Goal: Task Accomplishment & Management: Manage account settings

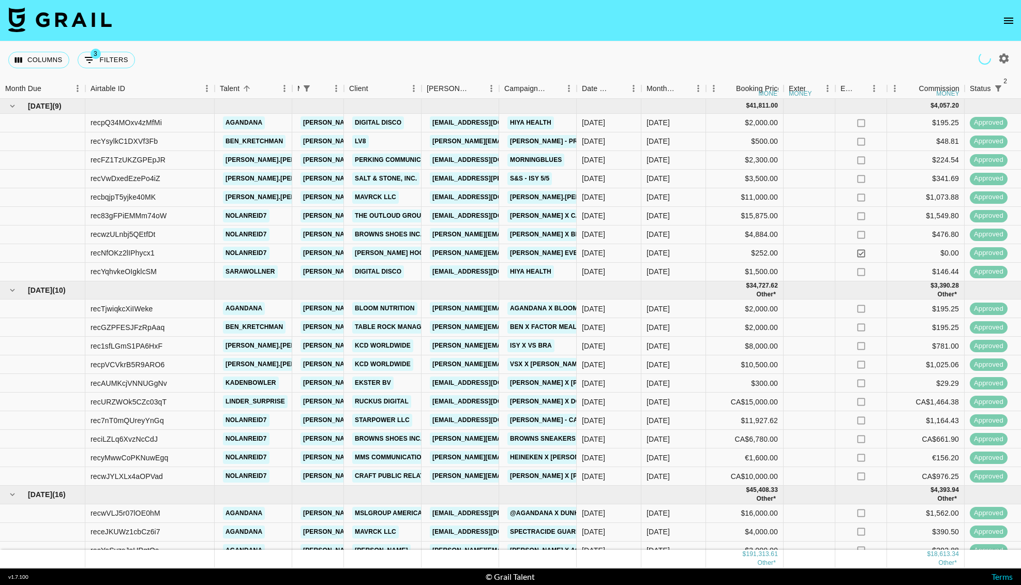
click at [1011, 19] on icon "open drawer" at bounding box center [1009, 20] width 12 height 12
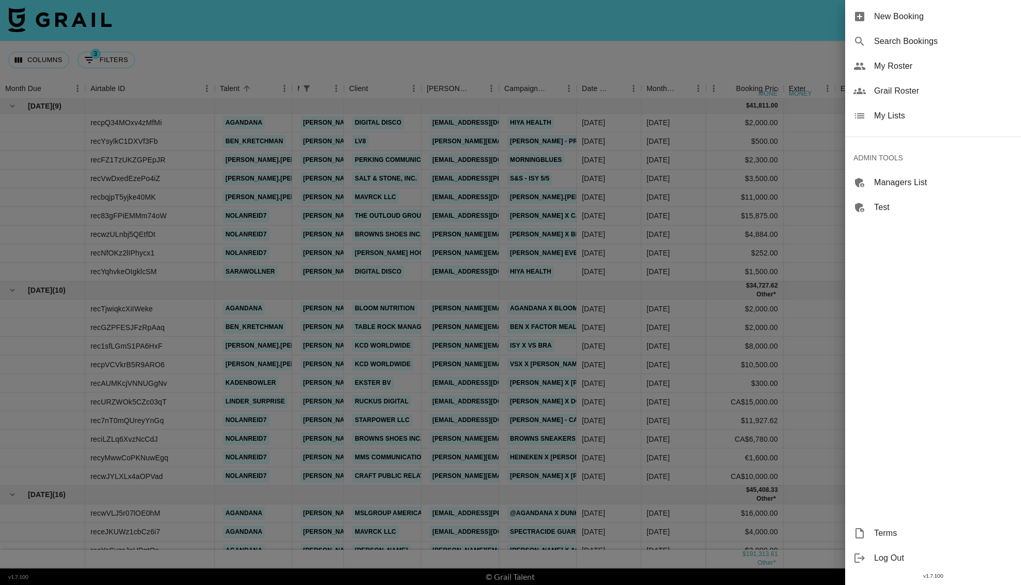
click at [898, 63] on span "My Roster" at bounding box center [943, 66] width 139 height 12
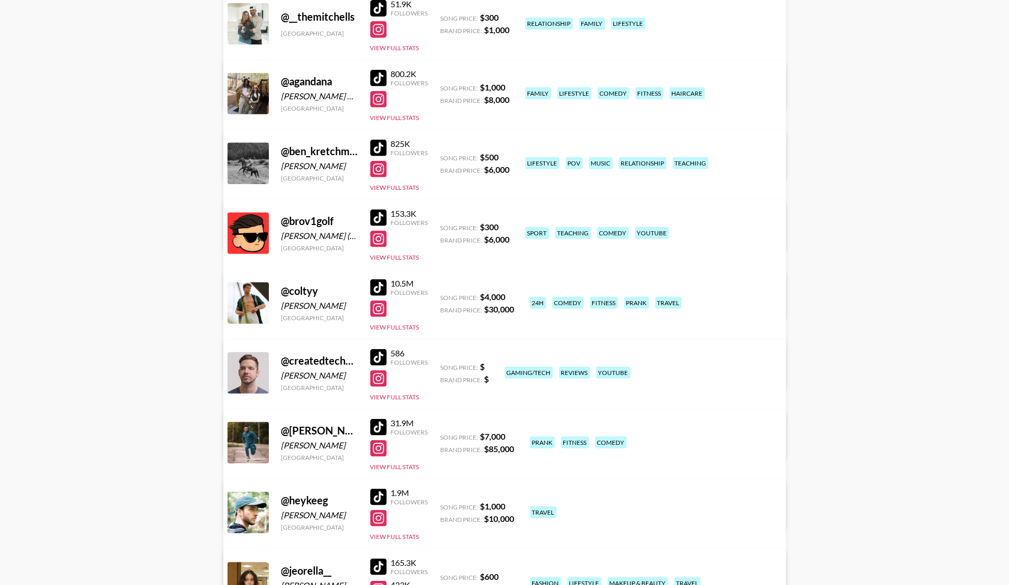
scroll to position [170, 0]
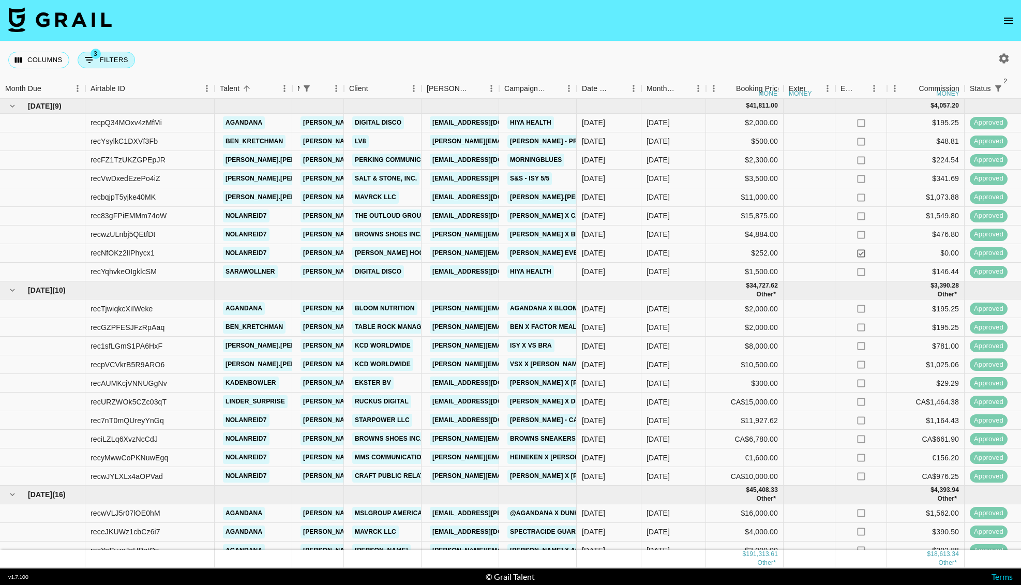
click at [126, 59] on button "3 Filters" at bounding box center [106, 60] width 57 height 17
select select "managerIds"
select select "status"
select select "not"
select select "declined"
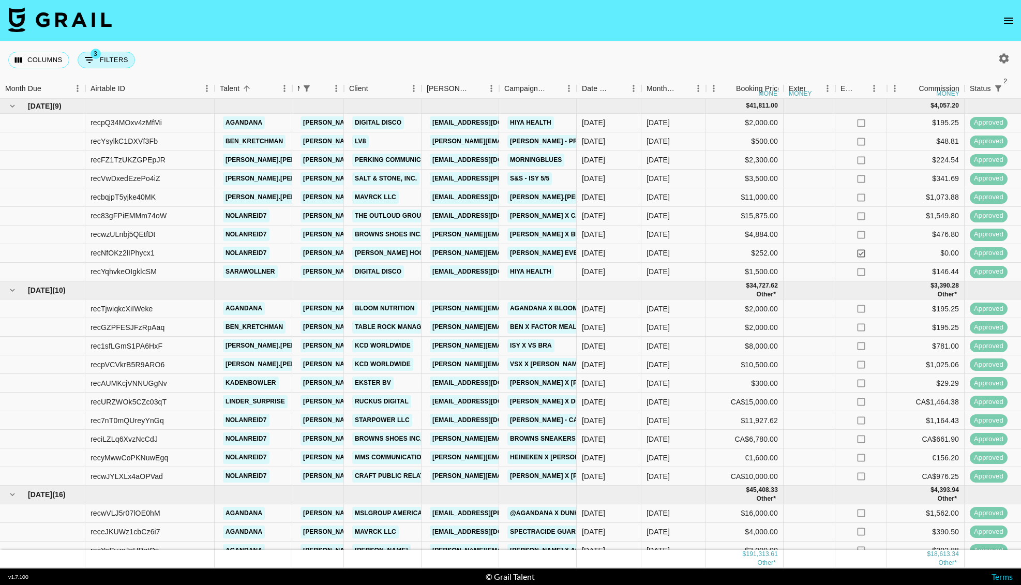
select select "status"
select select "not"
select select "cancelled"
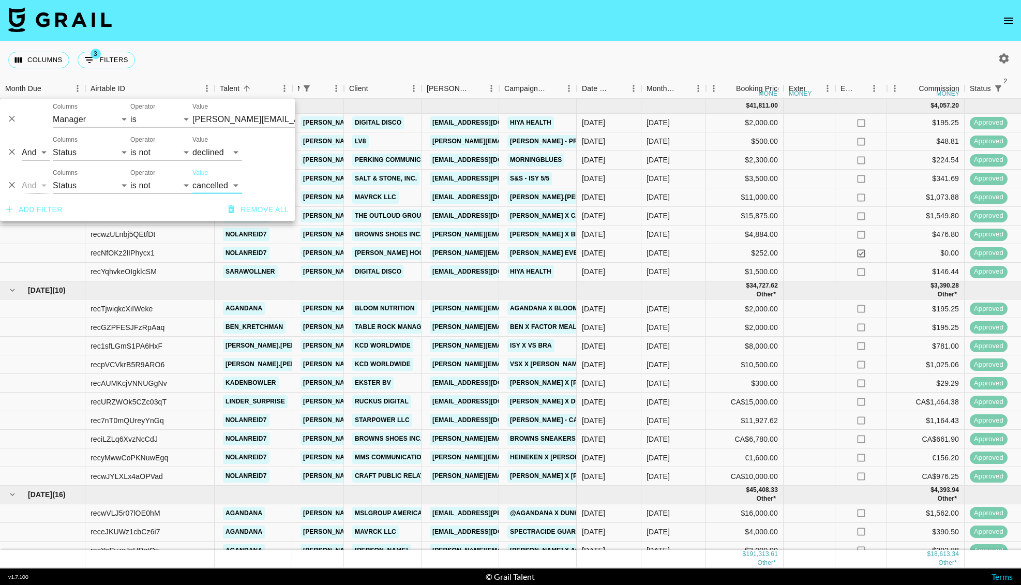
click at [337, 28] on nav at bounding box center [510, 20] width 1021 height 41
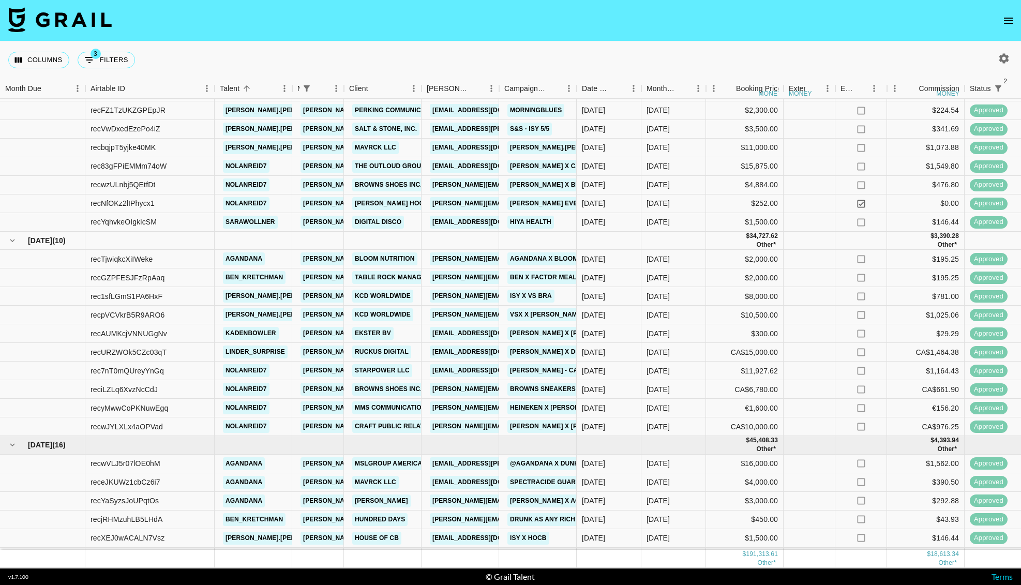
scroll to position [59, 0]
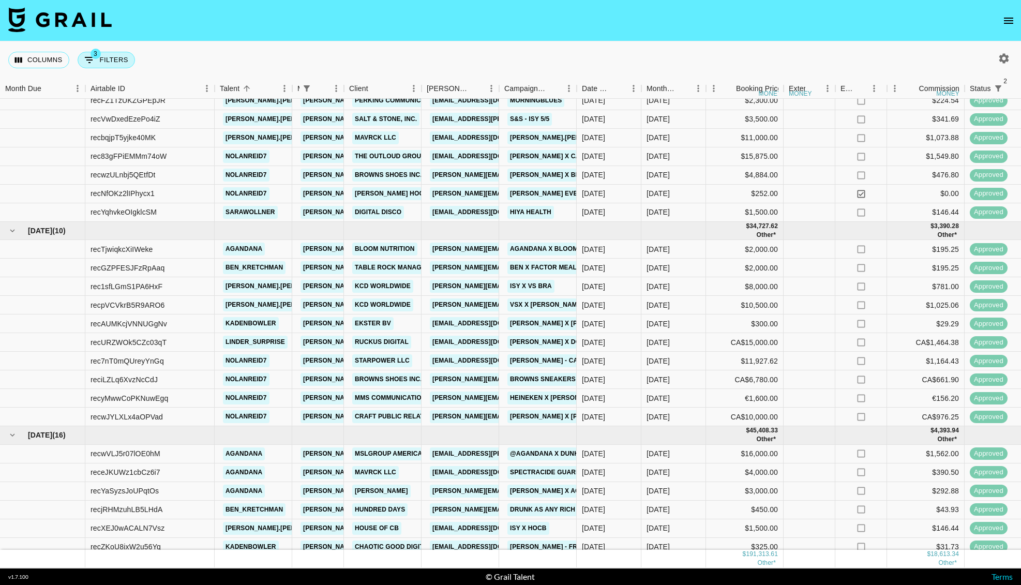
click at [90, 58] on icon "Show filters" at bounding box center [89, 60] width 12 height 12
select select "managerIds"
select select "status"
select select "not"
select select "declined"
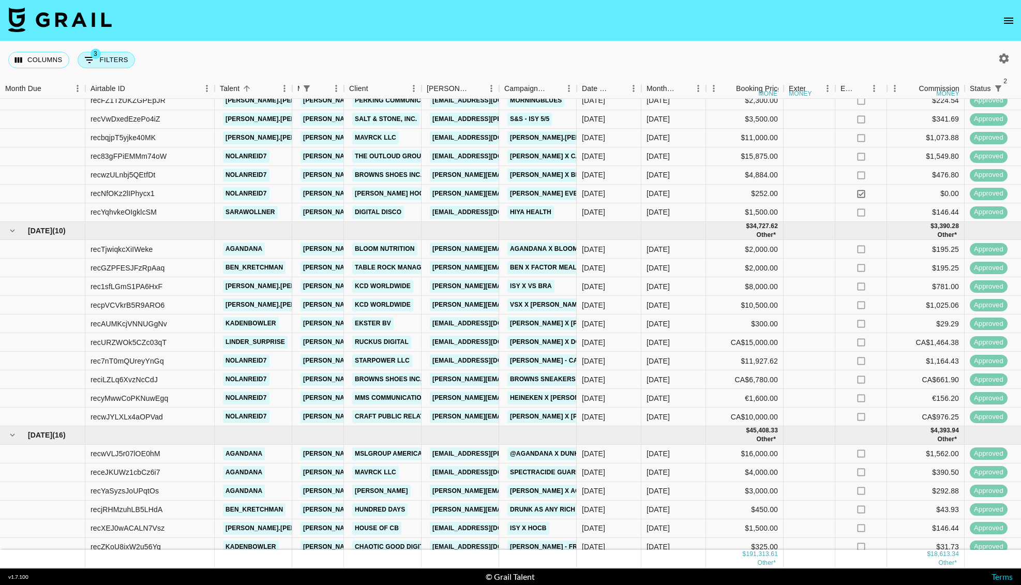
select select "status"
select select "not"
select select "cancelled"
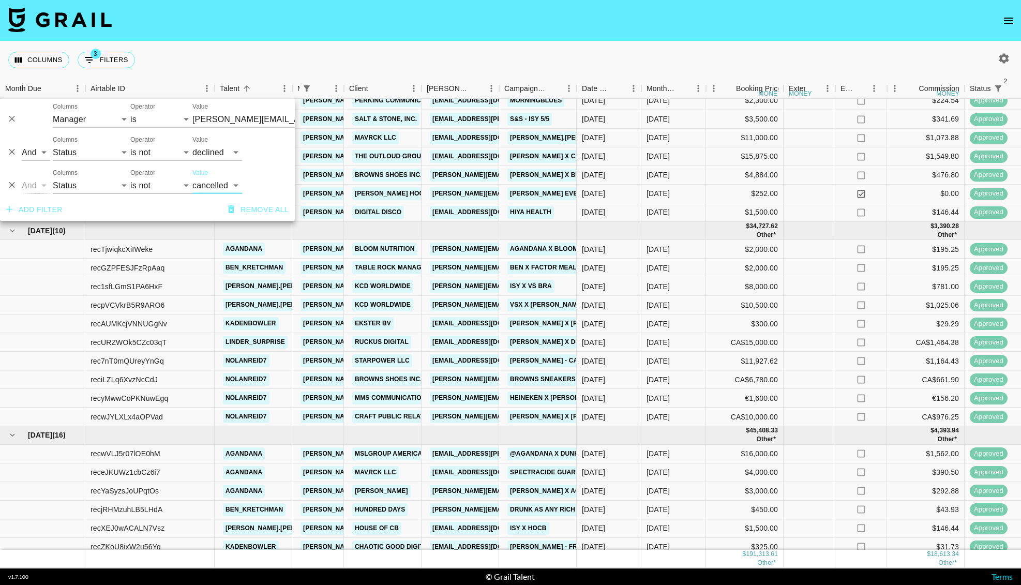
click at [26, 219] on button "Add filter" at bounding box center [34, 209] width 65 height 19
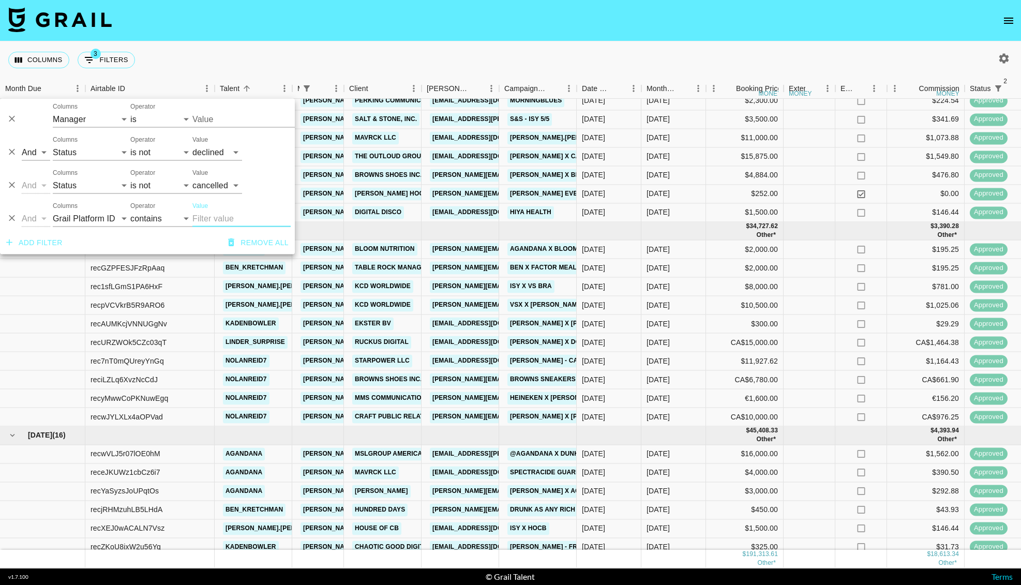
type input "[PERSON_NAME][EMAIL_ADDRESS][DOMAIN_NAME]"
click at [99, 223] on select "Grail Platform ID Airtable ID Talent Manager Client Booker Campaign (Type) Date…" at bounding box center [92, 219] width 78 height 17
type input "[PERSON_NAME][EMAIL_ADDRESS][DOMAIN_NAME]"
select select "clientId"
click at [53, 211] on select "Grail Platform ID Airtable ID Talent Manager Client Booker Campaign (Type) Date…" at bounding box center [92, 219] width 78 height 17
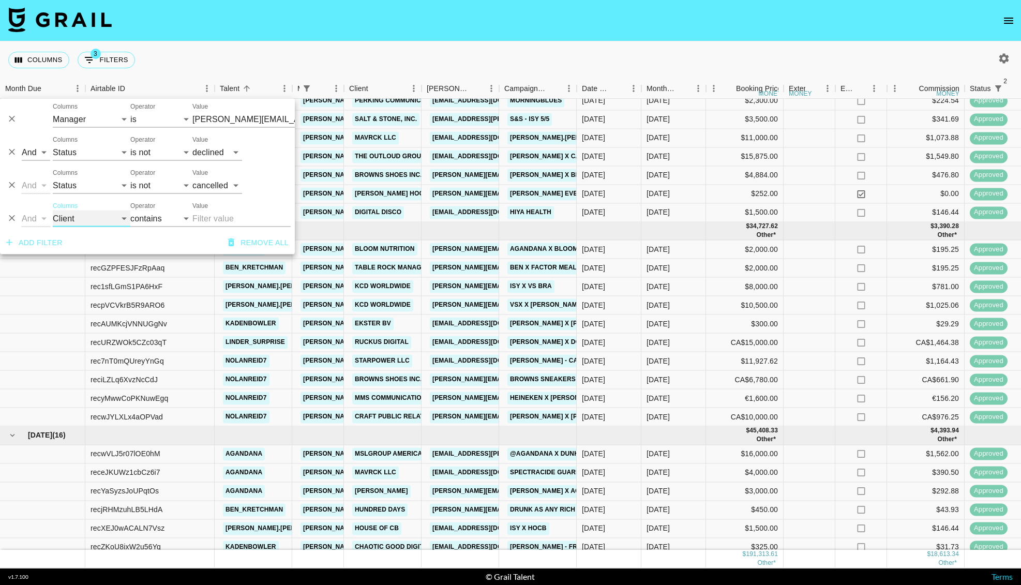
select select "is"
type input "[PERSON_NAME][EMAIL_ADDRESS][DOMAIN_NAME]"
click at [209, 219] on input "Value" at bounding box center [262, 219] width 140 height 16
type input "star"
click at [216, 236] on li "starpower llc" at bounding box center [269, 239] width 155 height 17
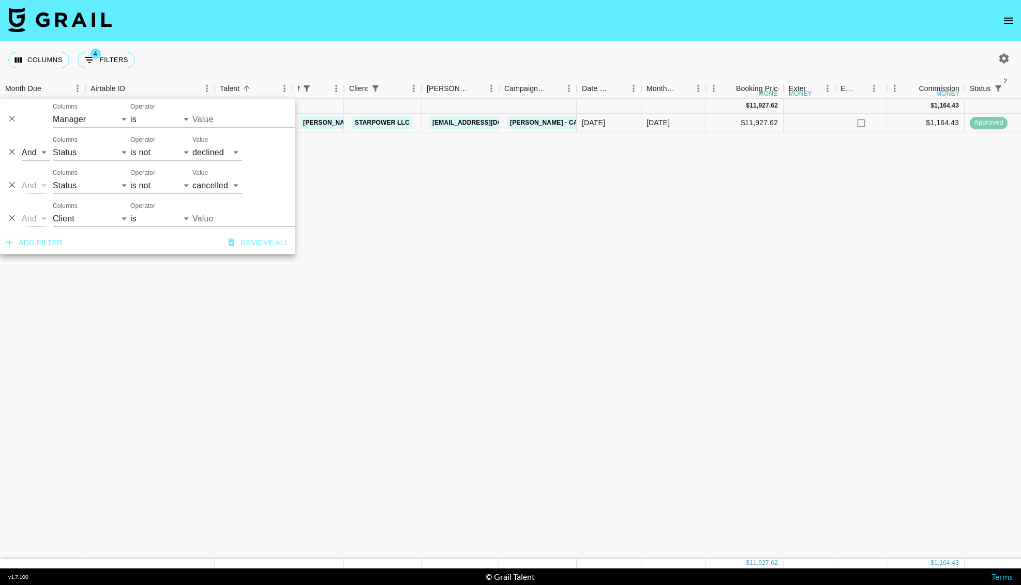
scroll to position [0, 0]
click at [501, 39] on nav at bounding box center [510, 20] width 1021 height 41
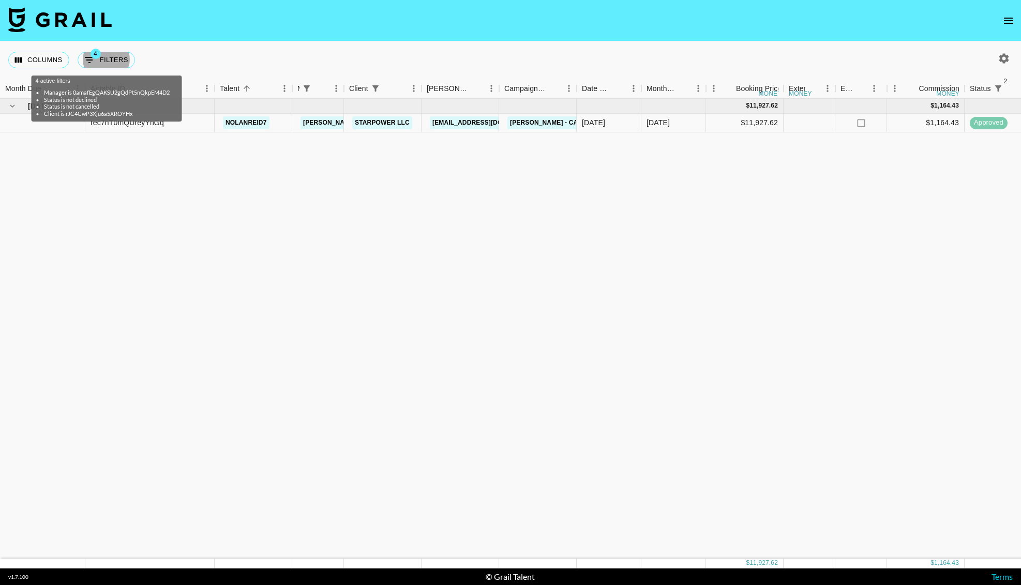
click at [1002, 57] on icon "button" at bounding box center [1004, 58] width 10 height 10
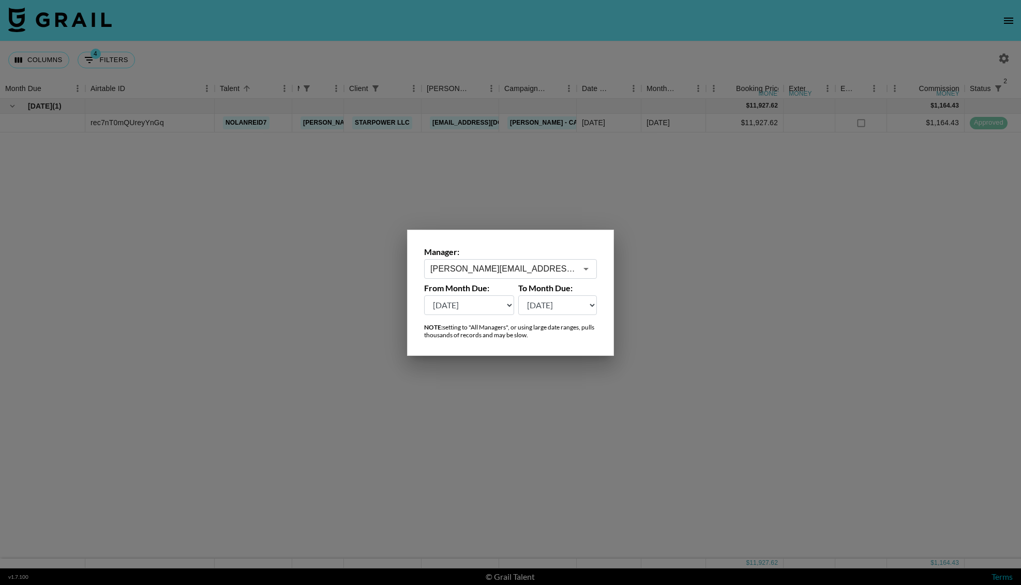
click at [481, 305] on select "Sep '26 Aug '26 Jul '26 Jun '26 May '26 Apr '26 Mar '26 Feb '26 Jan '26 Dec '25…" at bounding box center [469, 305] width 90 height 20
select select "Oct '24"
click at [424, 295] on select "Sep '26 Aug '26 Jul '26 Jun '26 May '26 Apr '26 Mar '26 Feb '26 Jan '26 Dec '25…" at bounding box center [469, 305] width 90 height 20
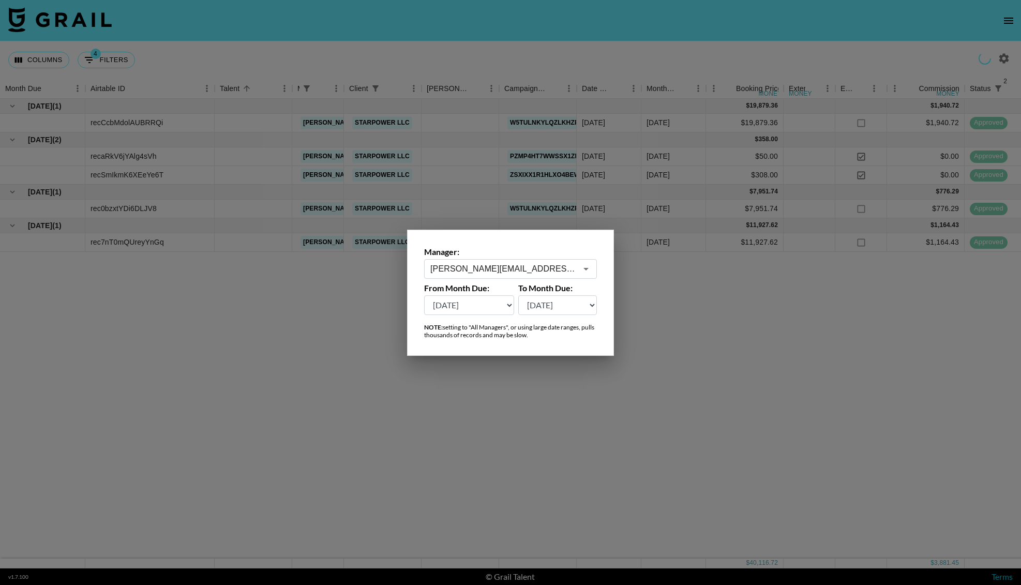
click at [482, 22] on div at bounding box center [510, 292] width 1021 height 585
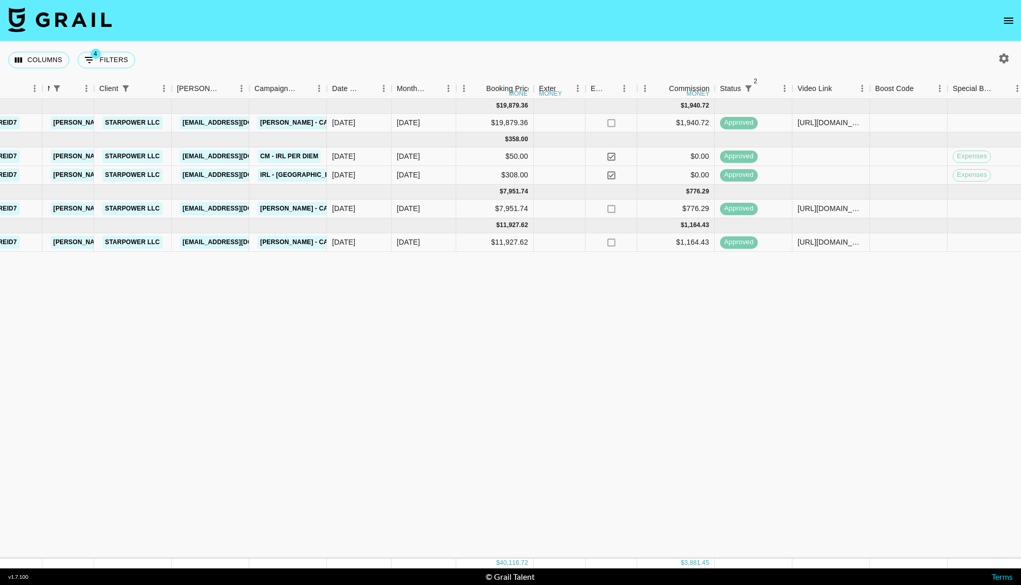
scroll to position [0, 263]
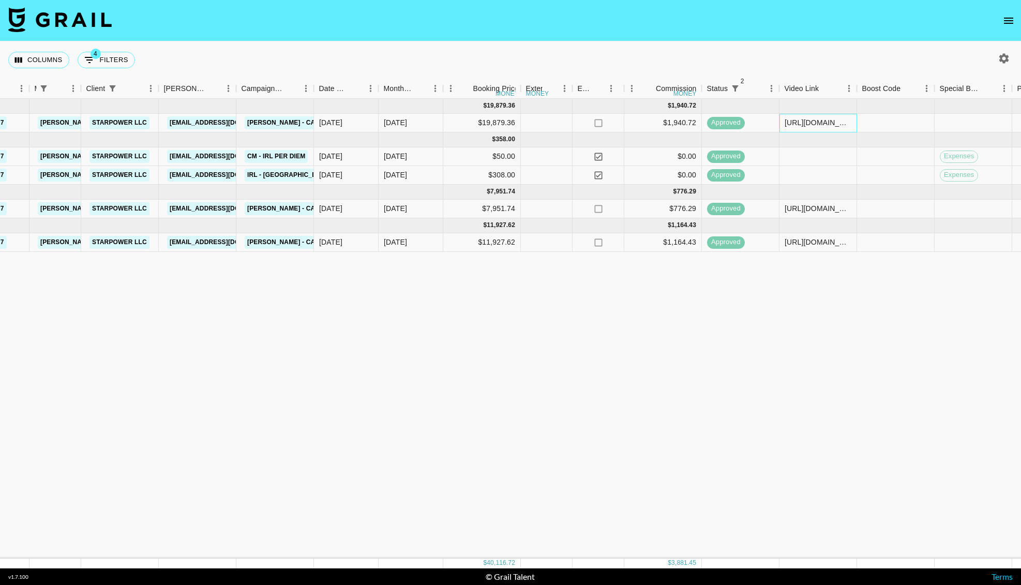
click at [804, 129] on div "https://www.instagram.com/reel/DHmPymGuqos/?igsh=ZXdpc25mbXJ2aTFv" at bounding box center [819, 123] width 78 height 19
click at [805, 121] on div "https://www.instagram.com/reel/DHmPymGuqos/?igsh=ZXdpc25mbXJ2aTFv" at bounding box center [818, 122] width 67 height 10
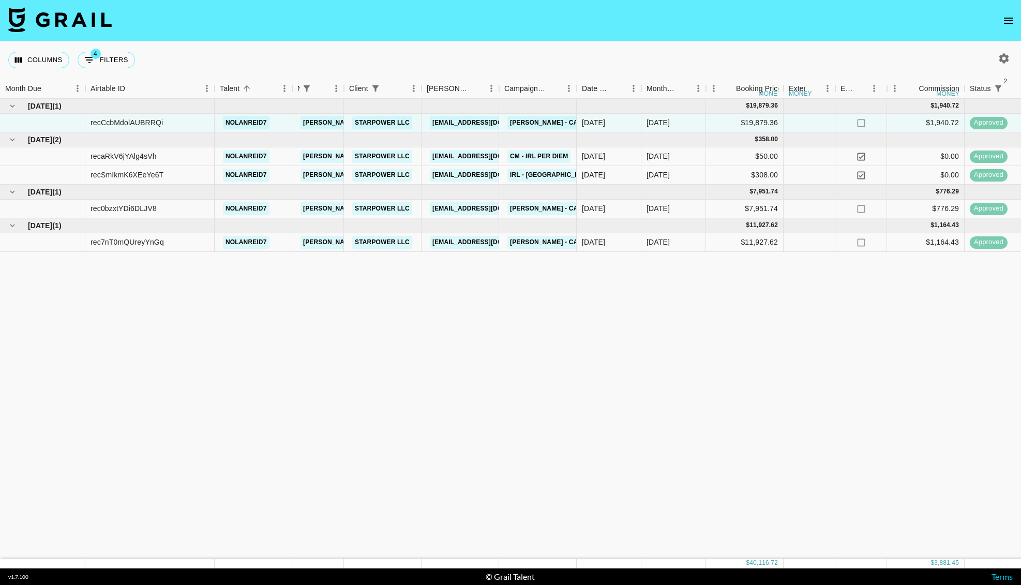
click at [457, 386] on div "Mar '25 ( 1 ) $ 19,879.36 $ 1,940.72 recCcbMdolAUBRRQi nolanreid7 brent@grail-t…" at bounding box center [968, 329] width 1937 height 460
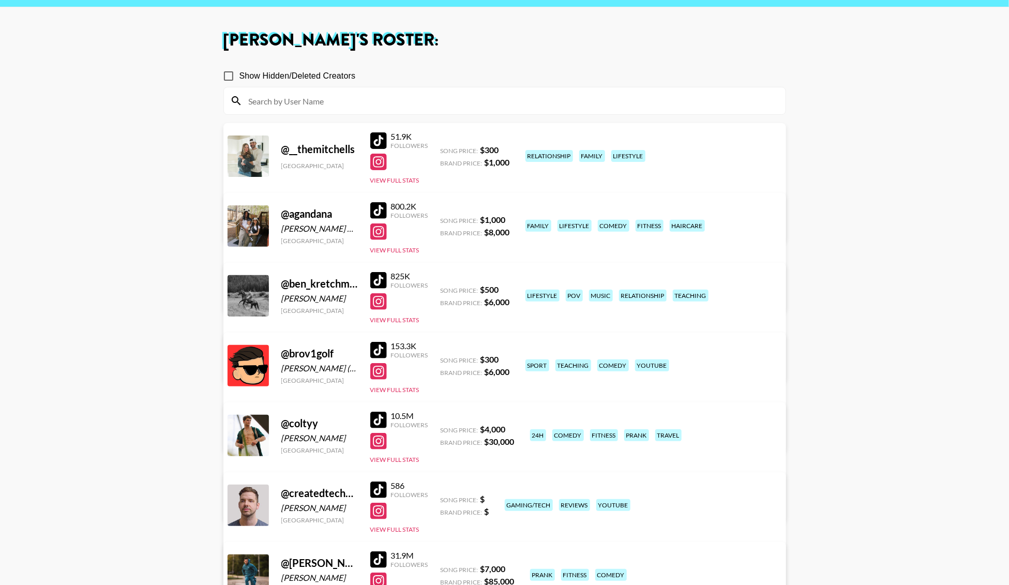
scroll to position [33, 0]
